Goal: Information Seeking & Learning: Find specific fact

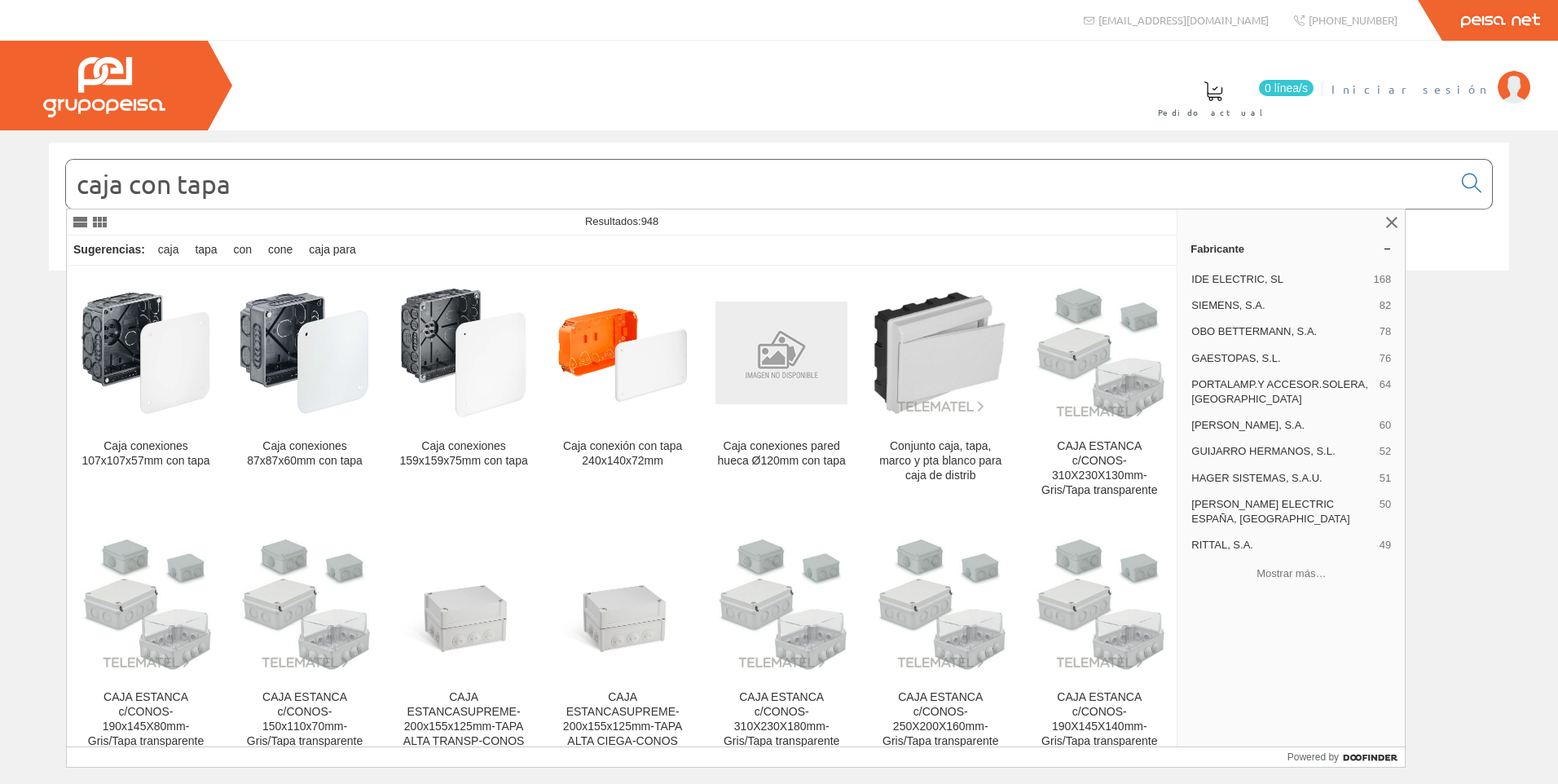
click at [1467, 88] on span "Iniciar sesión" at bounding box center [1411, 89] width 158 height 16
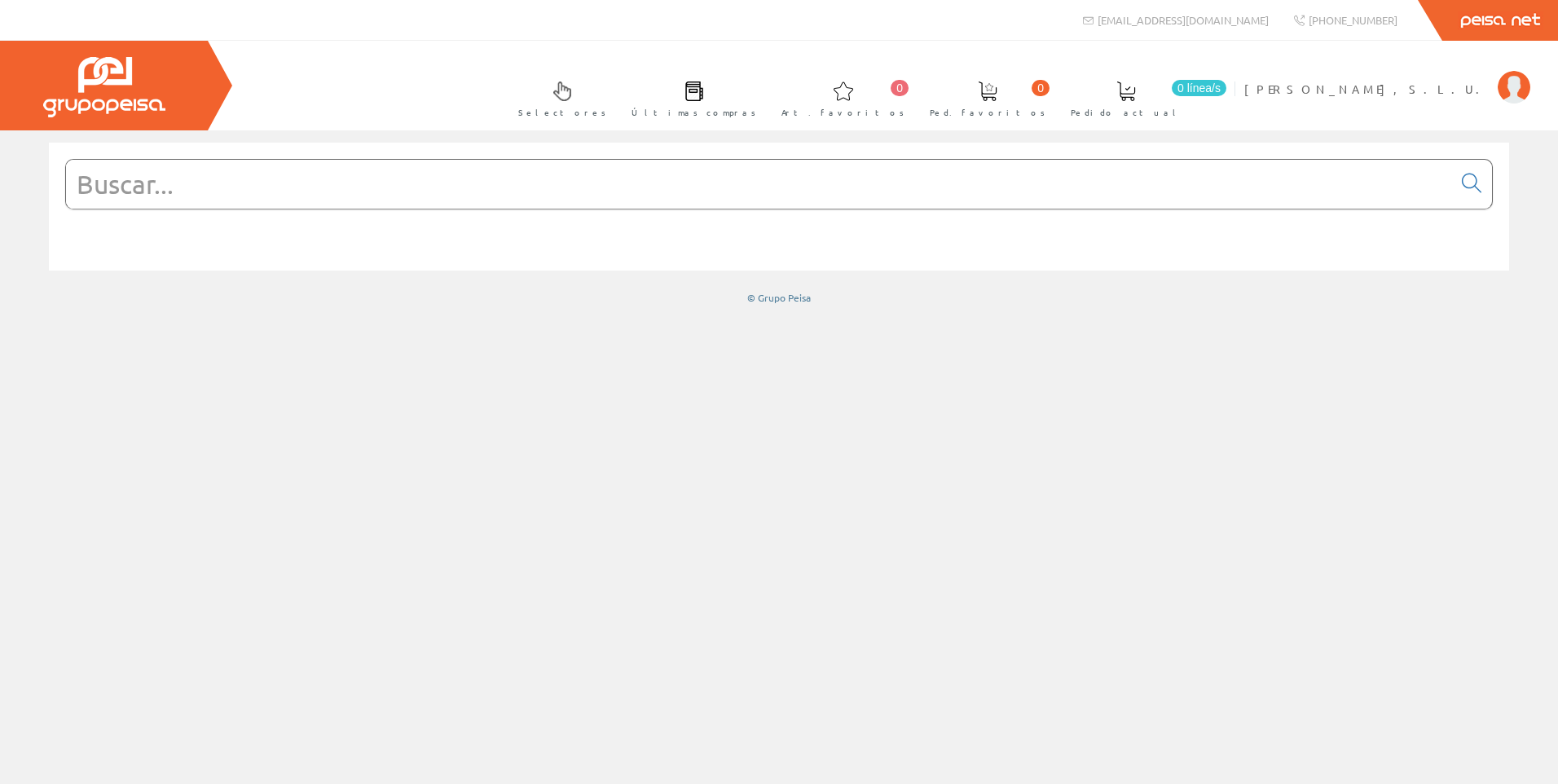
click at [469, 188] on input "text" at bounding box center [759, 184] width 1386 height 49
click at [866, 206] on input "text" at bounding box center [759, 184] width 1386 height 49
click at [879, 195] on input "text" at bounding box center [759, 184] width 1386 height 49
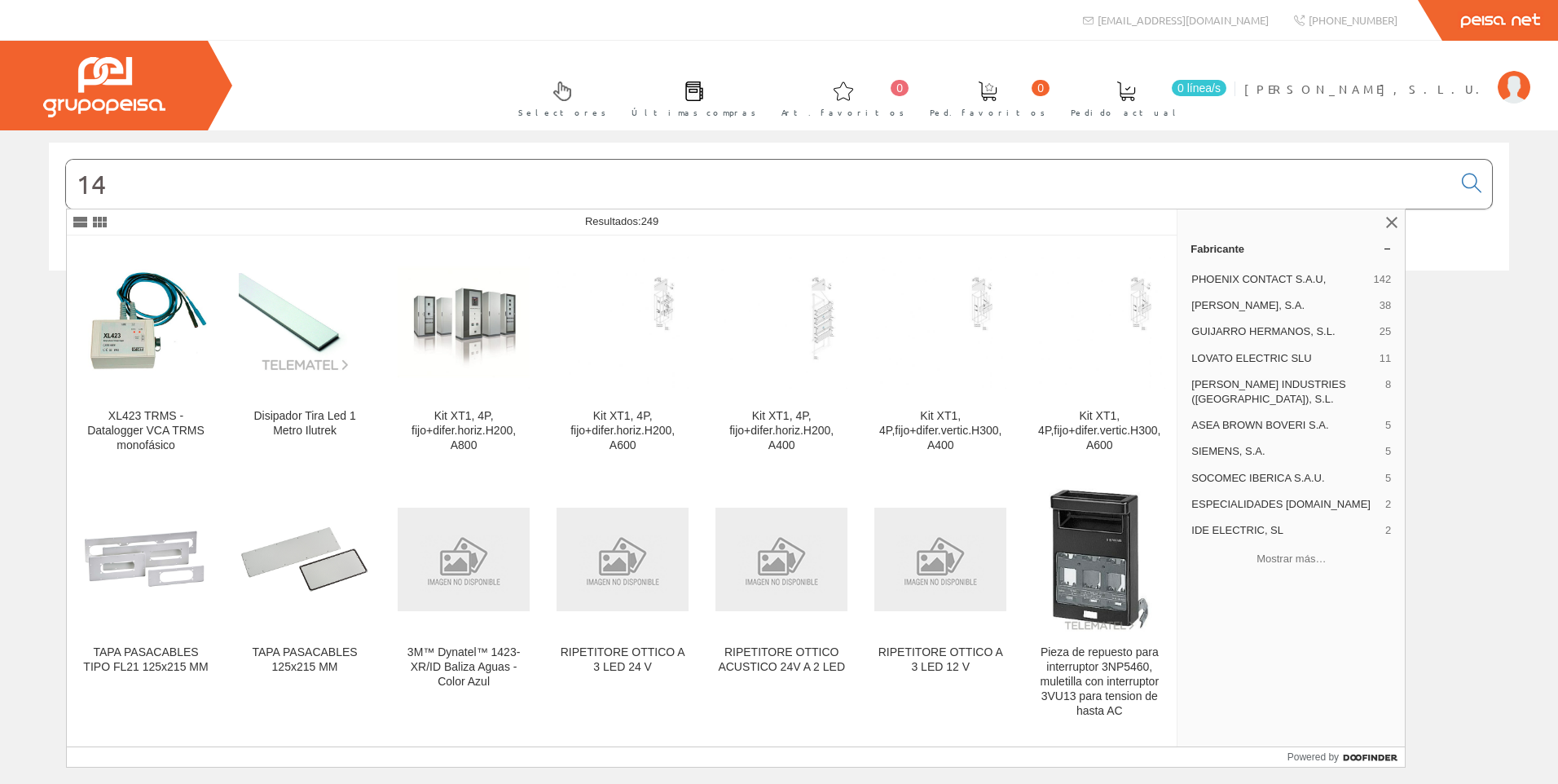
type input "1"
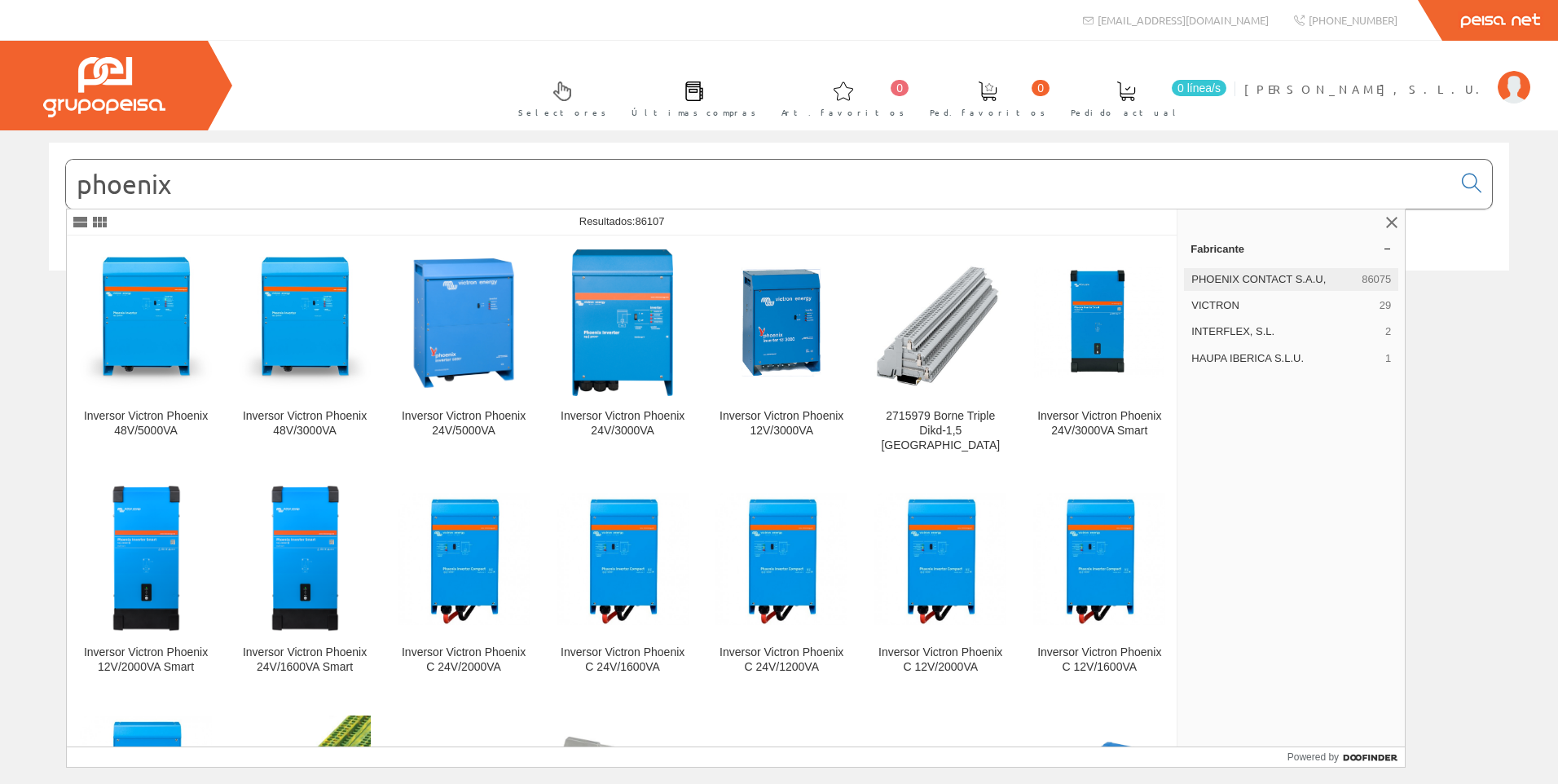
click at [1303, 280] on span "PHOENIX CONTACT S.A.U," at bounding box center [1273, 279] width 163 height 15
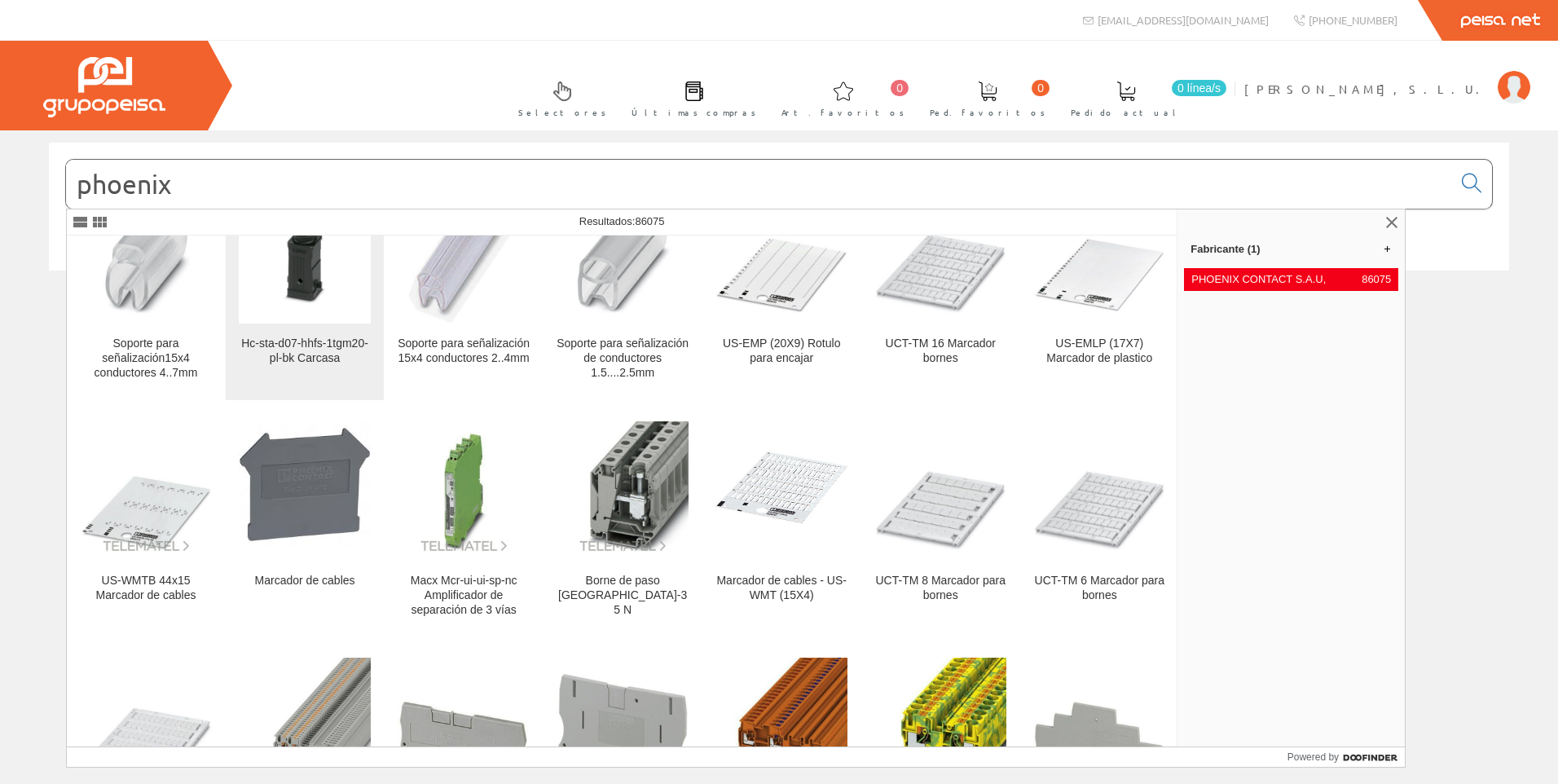
scroll to position [815, 0]
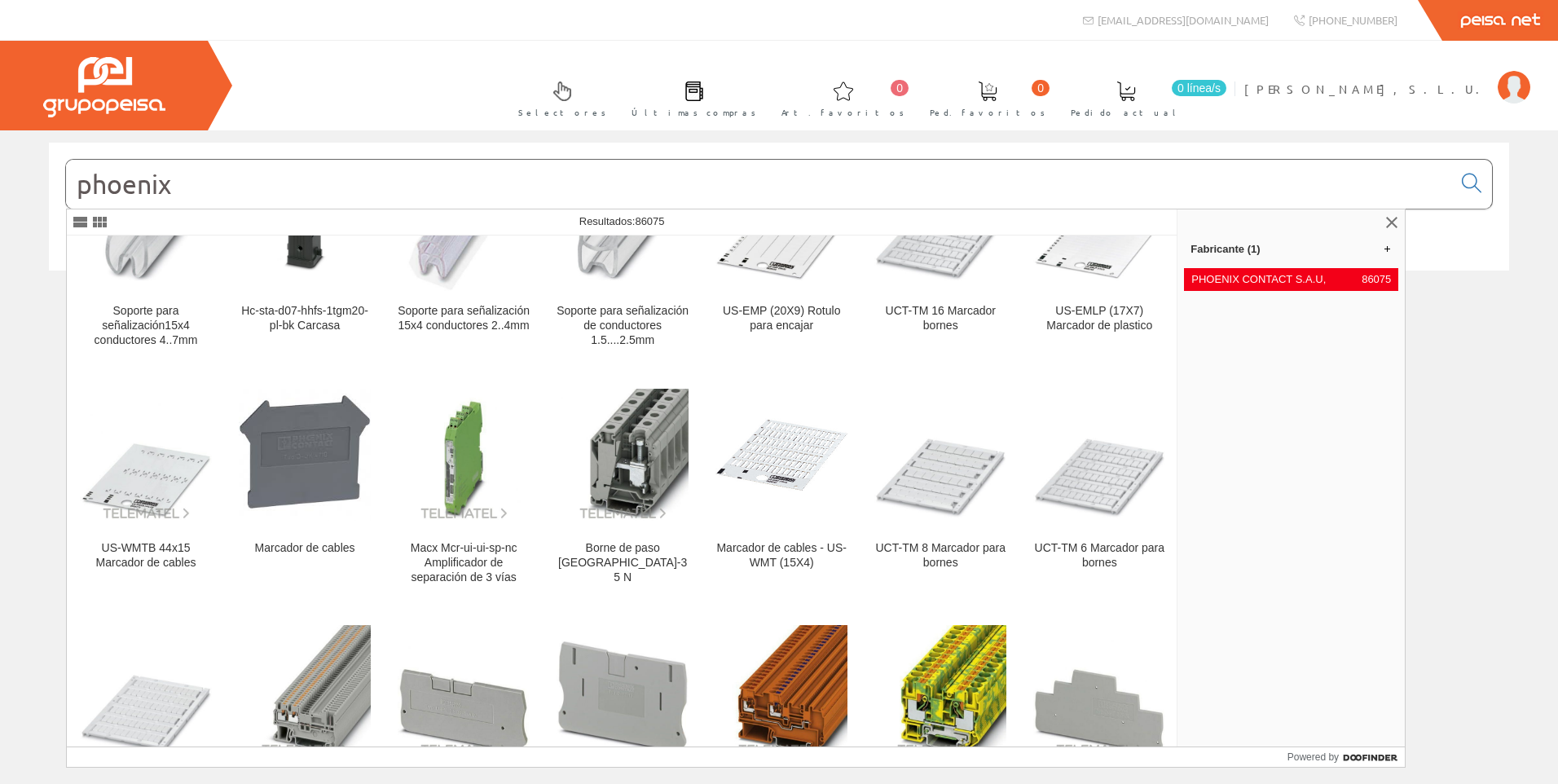
click at [305, 181] on input "phoenix" at bounding box center [759, 184] width 1386 height 49
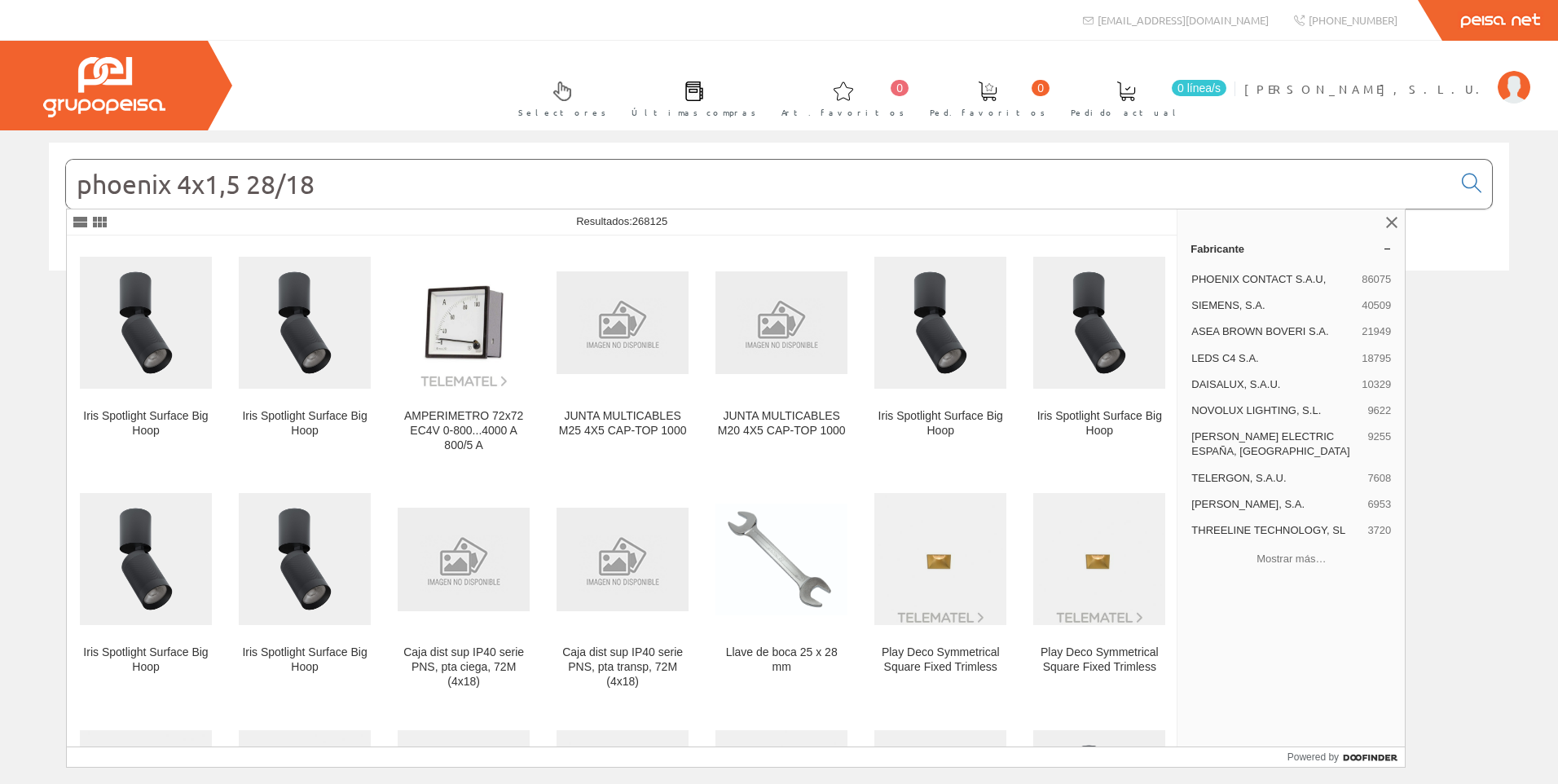
type input "phoenix 4x1,5 28/18"
click at [1391, 220] on link at bounding box center [1391, 222] width 20 height 20
